Goal: Task Accomplishment & Management: Manage account settings

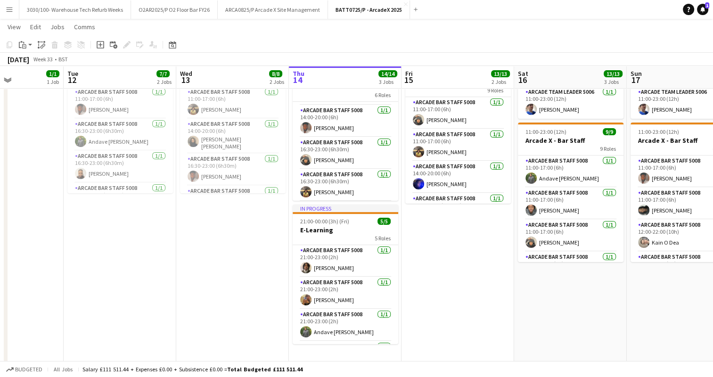
scroll to position [32, 0]
click at [187, 9] on button "O2AR2025/P O2 Floor Bar FY26 Close" at bounding box center [174, 9] width 87 height 18
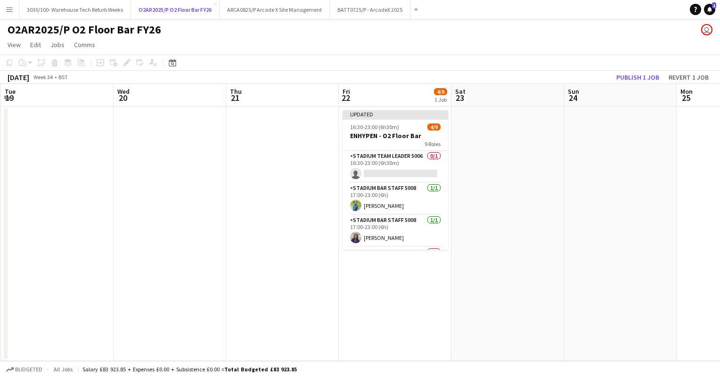
scroll to position [0, 338]
click at [383, 161] on app-card-role "Stadium Team Leader 5006 0/1 16:30-23:00 (6h30m) single-neutral-actions" at bounding box center [395, 167] width 106 height 32
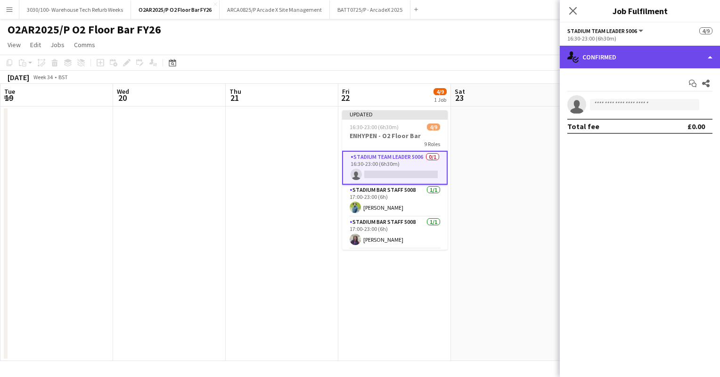
click at [599, 68] on div "single-neutral-actions-check-2 Confirmed" at bounding box center [640, 57] width 160 height 23
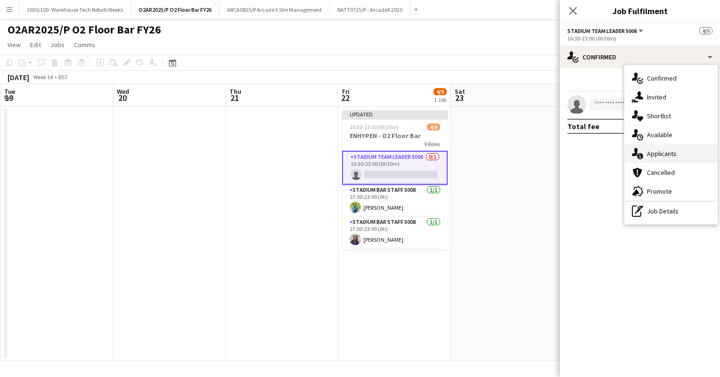
click at [638, 151] on icon "single-neutral-actions-information" at bounding box center [637, 153] width 11 height 11
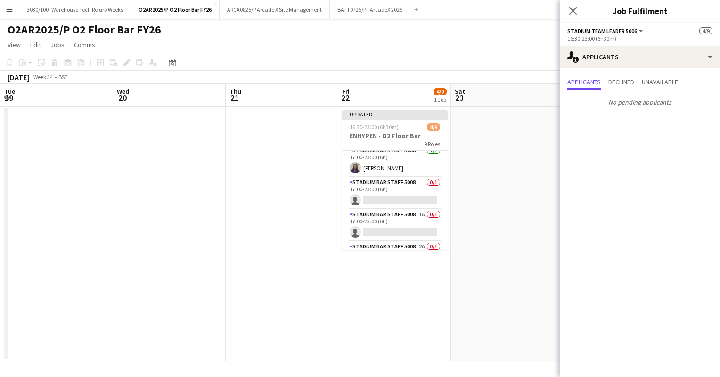
click at [418, 187] on app-card-role "Stadium Bar Staff 5008 0/1 17:00-23:00 (6h) single-neutral-actions" at bounding box center [395, 193] width 106 height 32
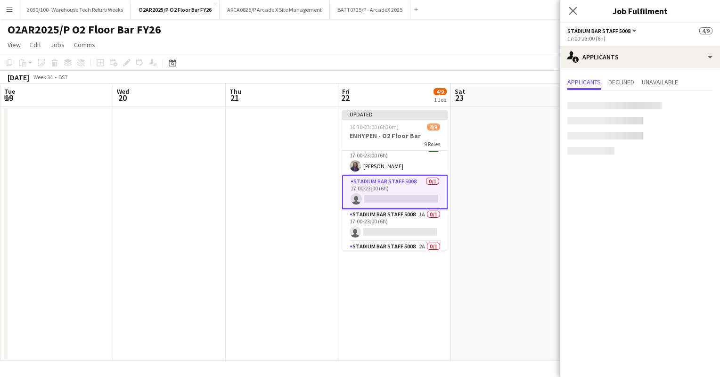
scroll to position [70, 0]
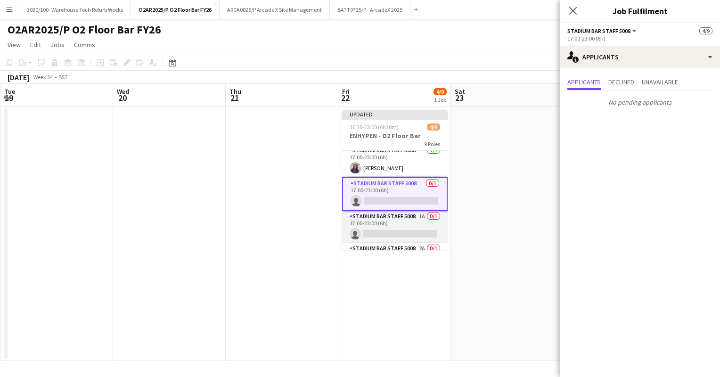
click at [391, 225] on app-card-role "Stadium Bar Staff 5008 1A 0/1 17:00-23:00 (6h) single-neutral-actions" at bounding box center [395, 227] width 106 height 32
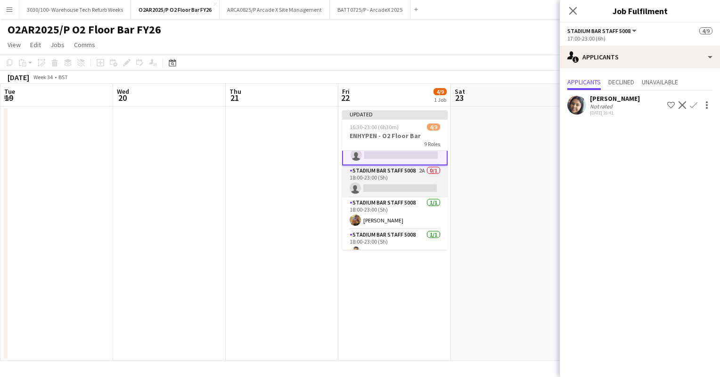
click at [399, 183] on app-card-role "Stadium Bar Staff 5008 2A 0/1 18:00-23:00 (5h) single-neutral-actions" at bounding box center [395, 181] width 106 height 32
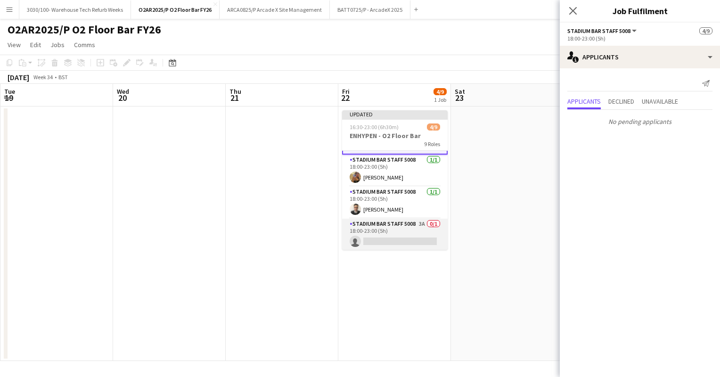
click at [392, 240] on app-card-role "Stadium Bar Staff 5008 3A 0/1 18:00-23:00 (5h) single-neutral-actions" at bounding box center [395, 235] width 106 height 32
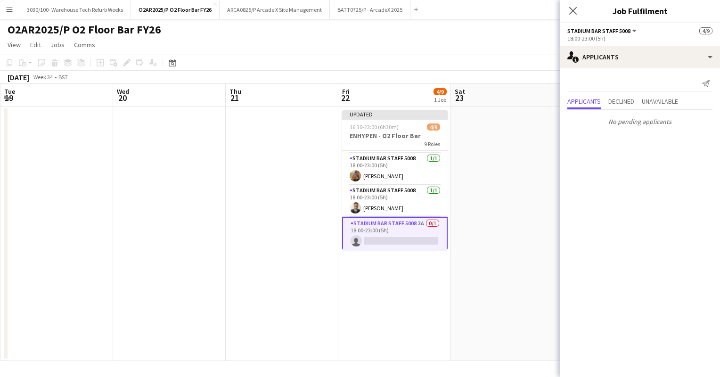
click at [500, 92] on app-board-header-date "Sat 23" at bounding box center [507, 95] width 113 height 23
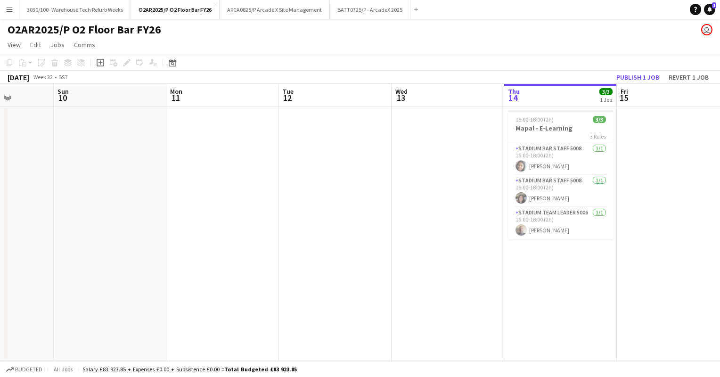
scroll to position [0, 282]
click at [353, 9] on button "BATT0725/P - ArcadeX 2025 Close" at bounding box center [370, 9] width 81 height 18
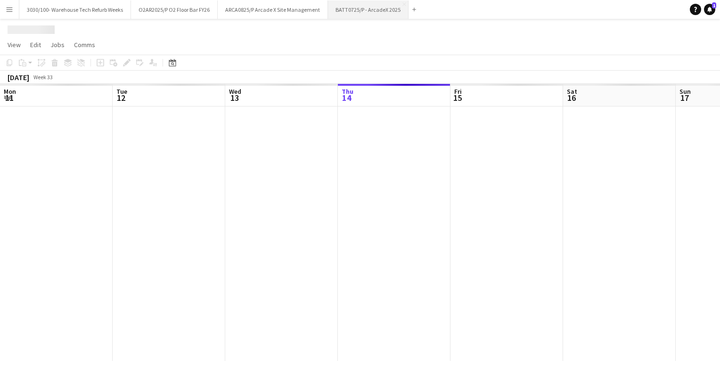
scroll to position [0, 225]
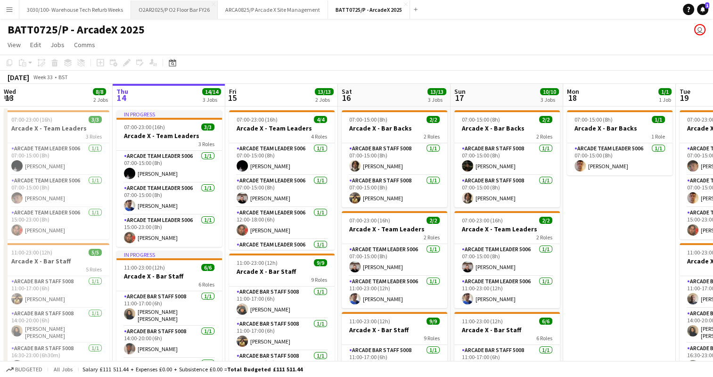
click at [177, 10] on button "O2AR2025/P O2 Floor Bar FY26 Close" at bounding box center [174, 9] width 87 height 18
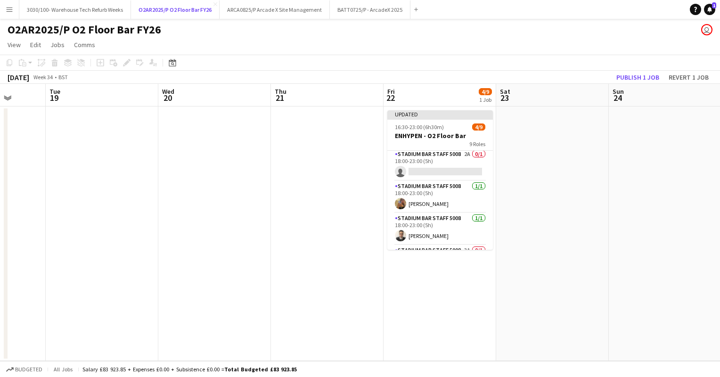
scroll to position [163, 0]
click at [644, 75] on button "Publish 1 job" at bounding box center [638, 77] width 50 height 12
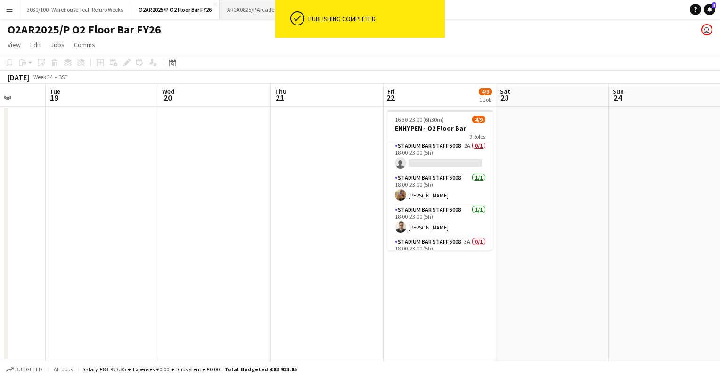
click at [250, 13] on button "ARCA0825/P Arcade X Site Management Close" at bounding box center [275, 9] width 110 height 18
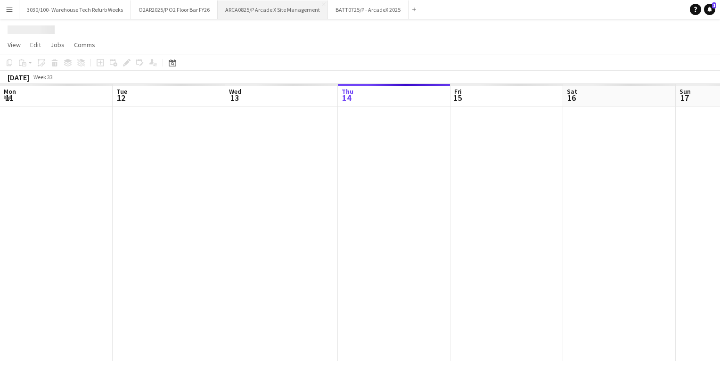
scroll to position [0, 225]
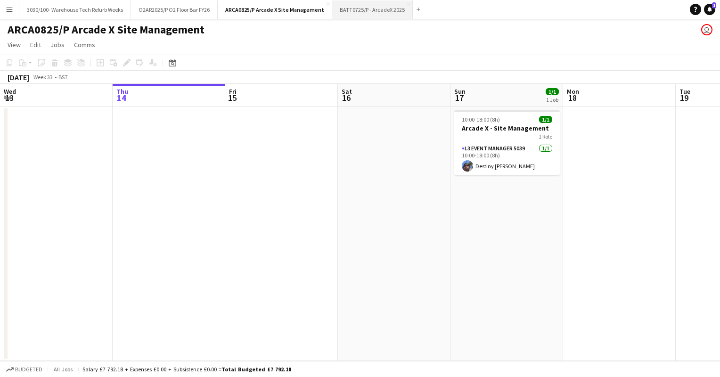
click at [358, 12] on button "BATT0725/P - ArcadeX 2025 Close" at bounding box center [372, 9] width 81 height 18
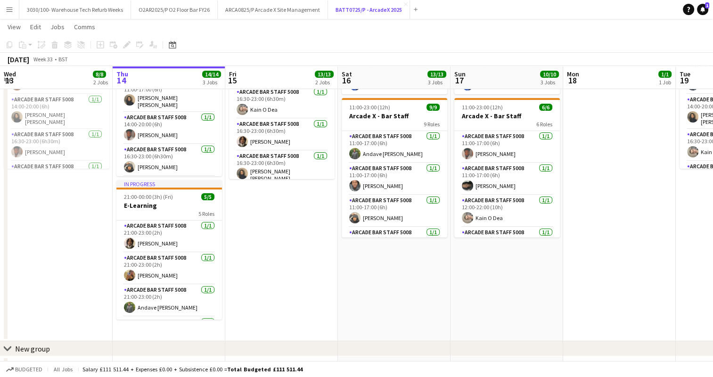
scroll to position [213, 0]
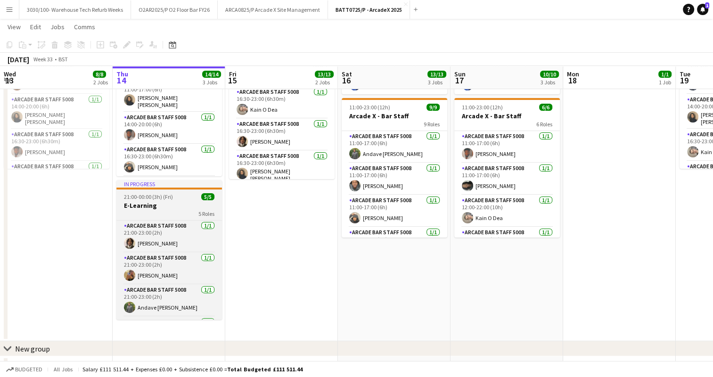
click at [185, 190] on app-job-card "In progress 21:00-00:00 (3h) (Fri) 5/5 E-Learning 5 Roles Arcade Bar Staff 5008…" at bounding box center [169, 250] width 106 height 140
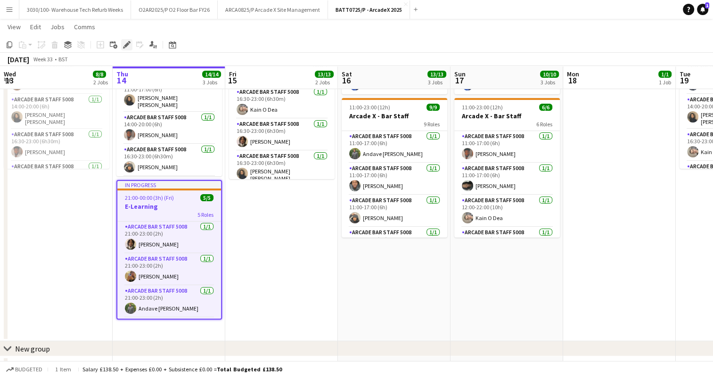
click at [128, 44] on icon at bounding box center [126, 44] width 5 height 5
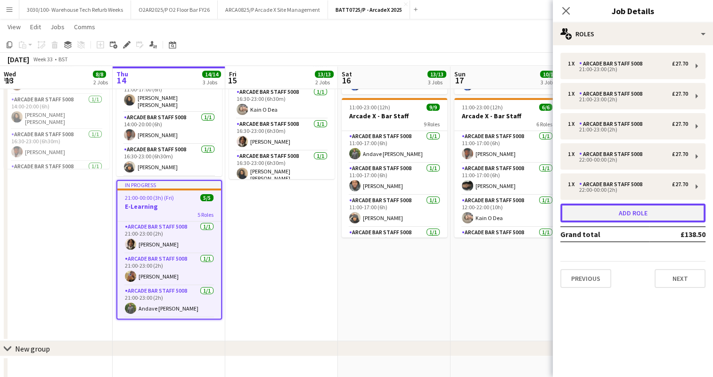
click at [635, 217] on button "Add role" at bounding box center [633, 213] width 145 height 19
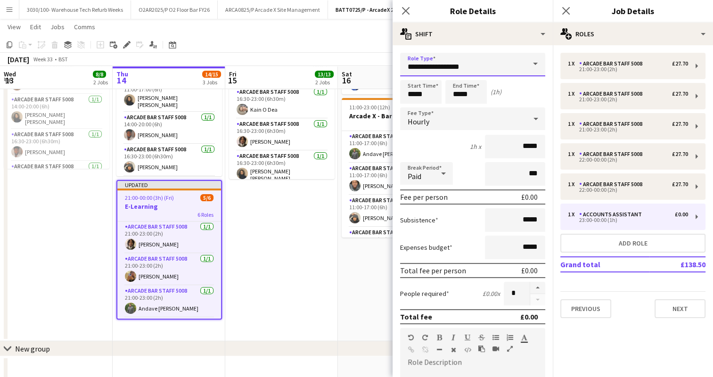
click at [465, 67] on input "**********" at bounding box center [472, 65] width 145 height 24
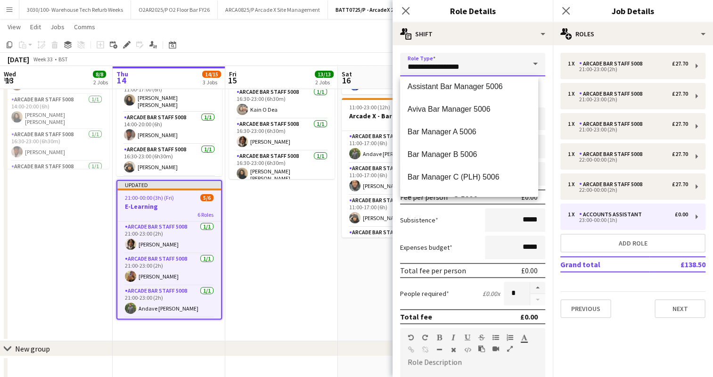
scroll to position [0, 0]
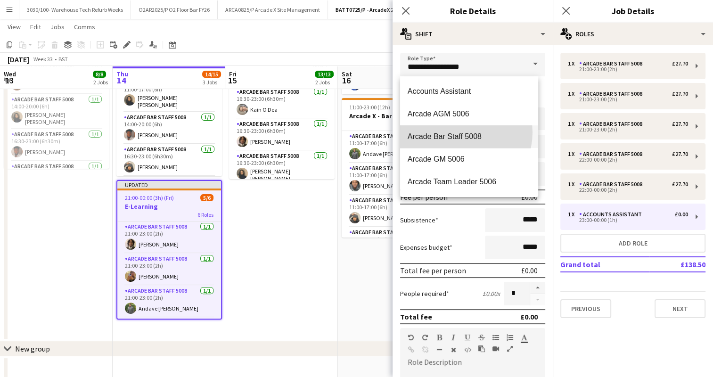
click at [460, 132] on span "Arcade Bar Staff 5008" at bounding box center [469, 136] width 123 height 9
type input "**********"
type input "******"
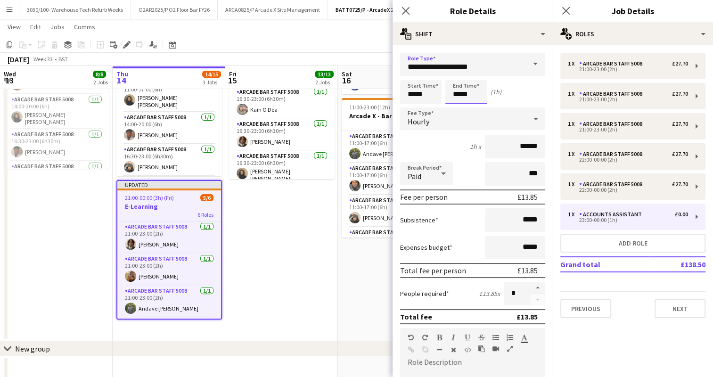
click at [460, 93] on input "*****" at bounding box center [466, 92] width 41 height 24
type input "*****"
click at [433, 143] on div "2h x ******" at bounding box center [472, 147] width 145 height 24
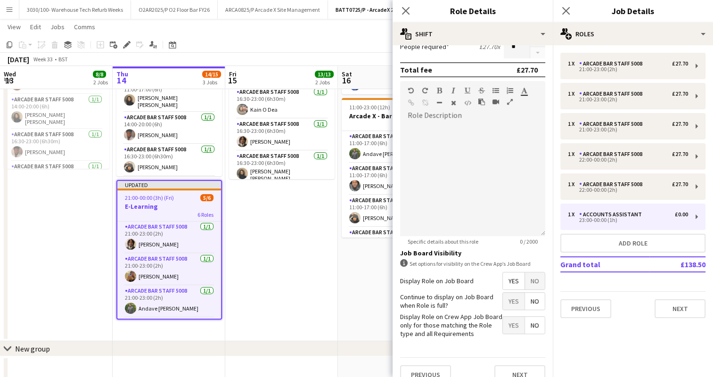
scroll to position [259, 0]
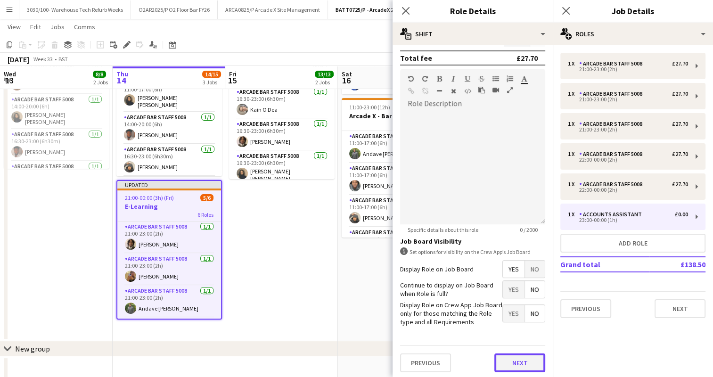
click at [509, 363] on button "Next" at bounding box center [520, 363] width 51 height 19
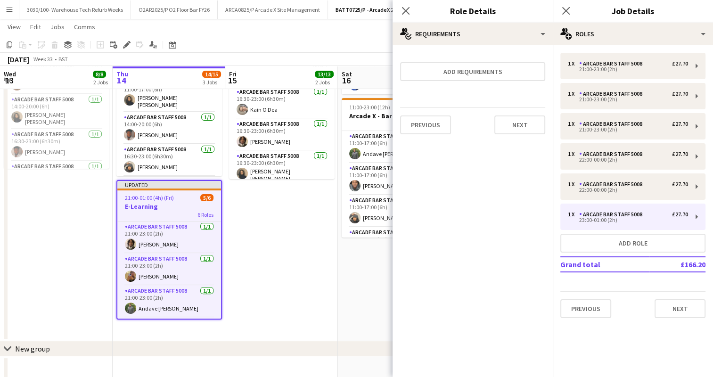
scroll to position [0, 0]
click at [354, 247] on app-date-cell "07:00-15:00 (8h) 2/2 Arcade X - Bar Backs 2 Roles Arcade Bar Staff 5008 [DATE] …" at bounding box center [394, 117] width 113 height 449
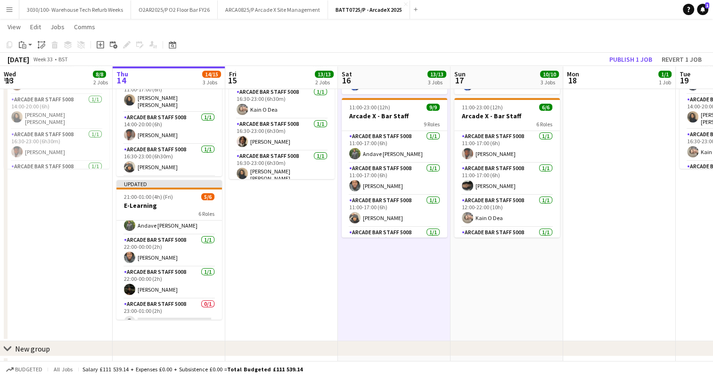
scroll to position [93, 0]
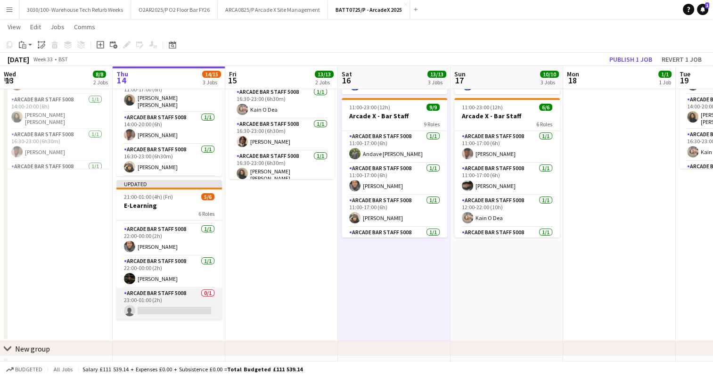
click at [166, 296] on app-card-role "Arcade Bar Staff 5008 0/1 23:00-01:00 (2h) single-neutral-actions" at bounding box center [169, 304] width 106 height 32
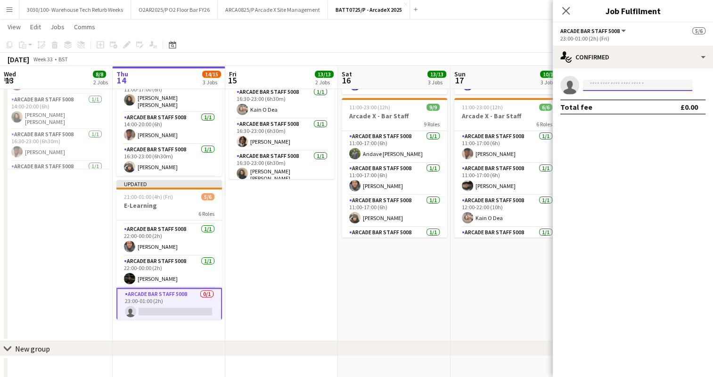
click at [599, 87] on input at bounding box center [637, 85] width 109 height 11
type input "****"
click at [634, 109] on span "[EMAIL_ADDRESS][DOMAIN_NAME]" at bounding box center [638, 107] width 94 height 8
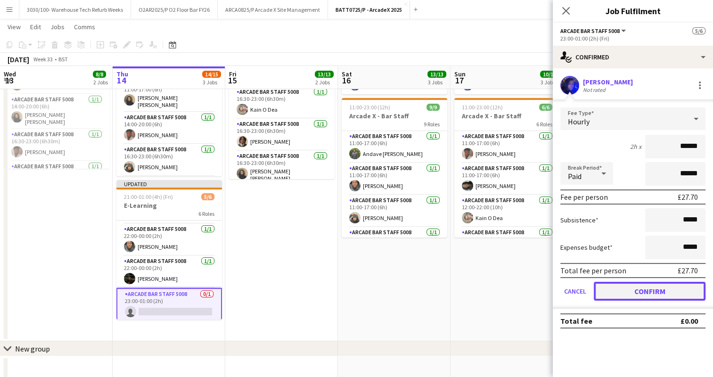
click at [637, 283] on button "Confirm" at bounding box center [650, 291] width 112 height 19
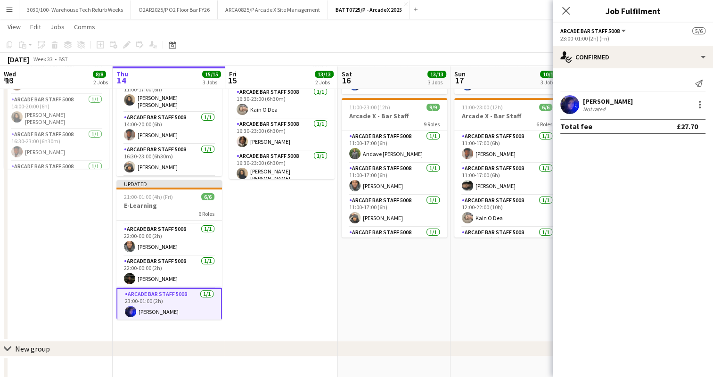
click at [395, 279] on app-date-cell "07:00-15:00 (8h) 2/2 Arcade X - Bar Backs 2 Roles Arcade Bar Staff 5008 [DATE] …" at bounding box center [394, 117] width 113 height 449
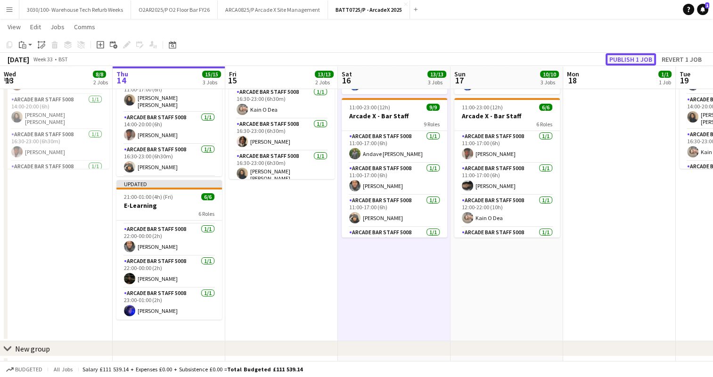
click at [615, 59] on button "Publish 1 job" at bounding box center [631, 59] width 50 height 12
click at [254, 251] on app-date-cell "07:00-23:00 (16h) 4/4 Arcade X - Team Leaders 4 Roles Arcade Team Leader 5006 […" at bounding box center [281, 117] width 113 height 449
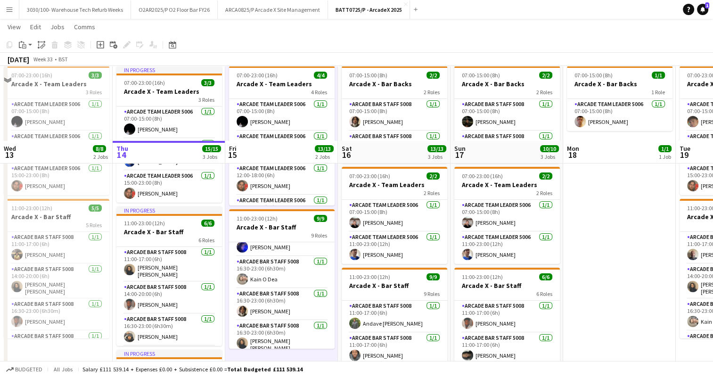
scroll to position [0, 0]
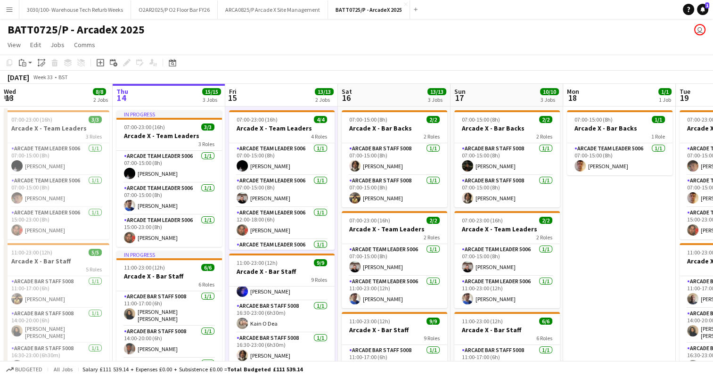
click at [334, 39] on app-page-menu "View Day view expanded Day view collapsed Month view Date picker Jump to [DATE]…" at bounding box center [356, 46] width 713 height 18
